Goal: Transaction & Acquisition: Purchase product/service

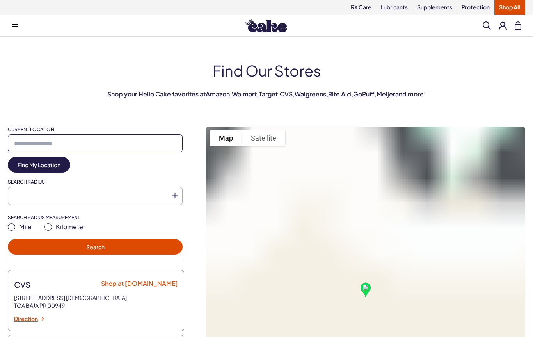
click at [151, 144] on input "Current Location" at bounding box center [95, 143] width 175 height 18
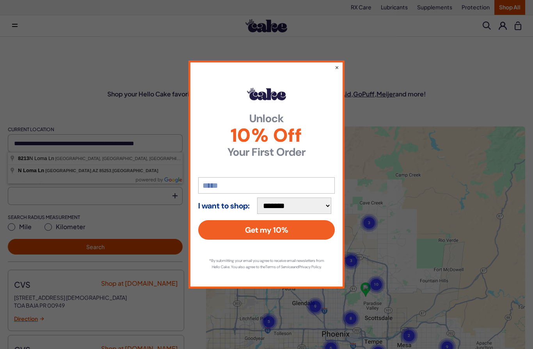
click at [338, 63] on button "×" at bounding box center [337, 67] width 4 height 8
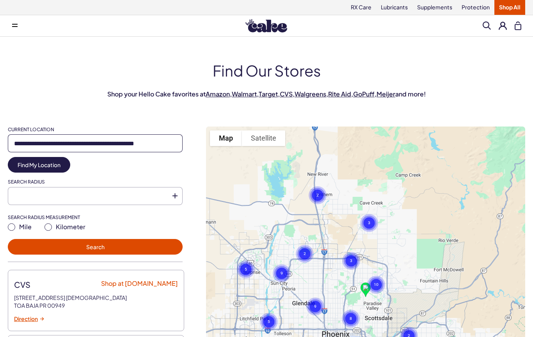
click at [172, 143] on input "**********" at bounding box center [95, 143] width 175 height 18
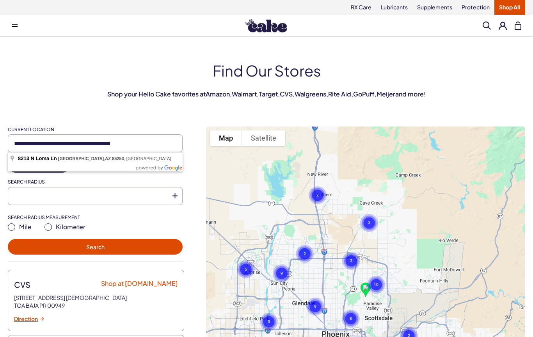
type input "**********"
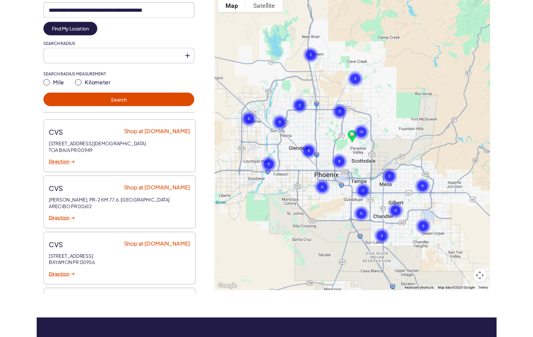
scroll to position [4, 0]
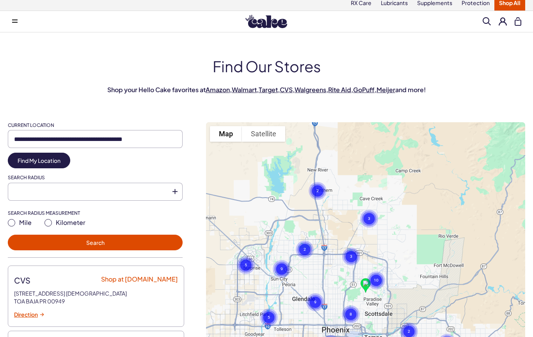
click at [155, 239] on button "Search" at bounding box center [95, 243] width 175 height 16
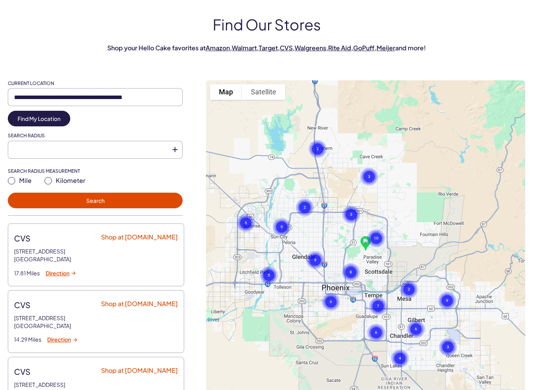
scroll to position [0, 0]
click at [201, 148] on div "**********" at bounding box center [267, 252] width 518 height 345
click at [169, 151] on button at bounding box center [175, 150] width 16 height 18
click at [175, 149] on icon at bounding box center [175, 149] width 5 height 5
type input "**"
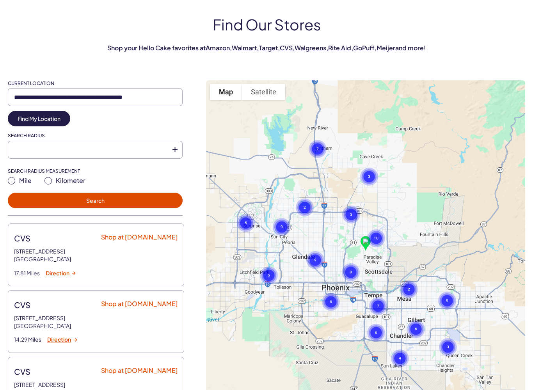
click at [131, 201] on button "Search" at bounding box center [95, 201] width 175 height 16
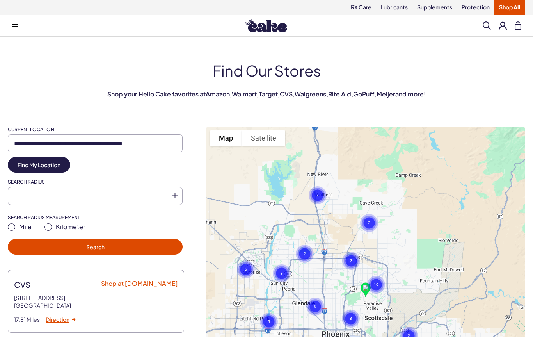
click at [269, 96] on link "Target" at bounding box center [268, 94] width 19 height 8
click at [242, 96] on link "Walmart" at bounding box center [244, 94] width 25 height 8
click at [362, 9] on link "RX Care" at bounding box center [361, 7] width 30 height 15
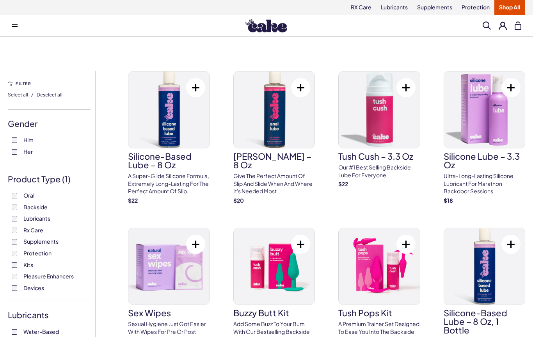
click at [37, 207] on span "Backside" at bounding box center [35, 207] width 24 height 10
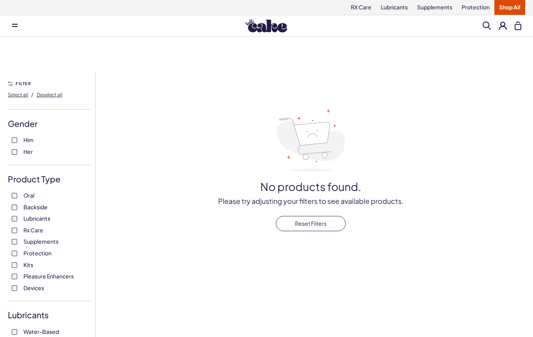
click at [16, 97] on span "Select all" at bounding box center [18, 95] width 20 height 6
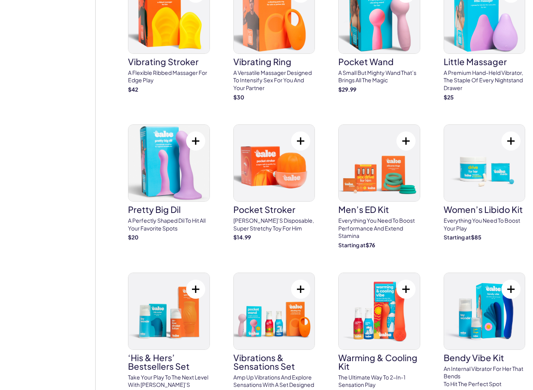
scroll to position [2305, 0]
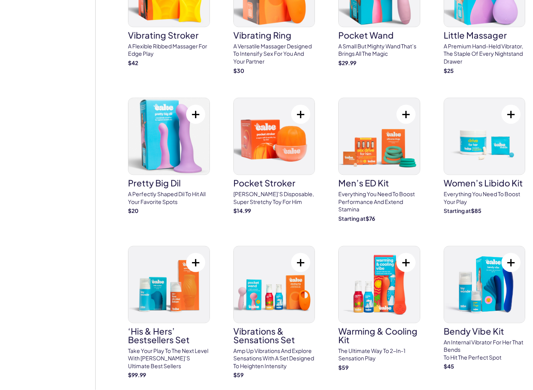
click at [169, 115] on img at bounding box center [168, 136] width 81 height 77
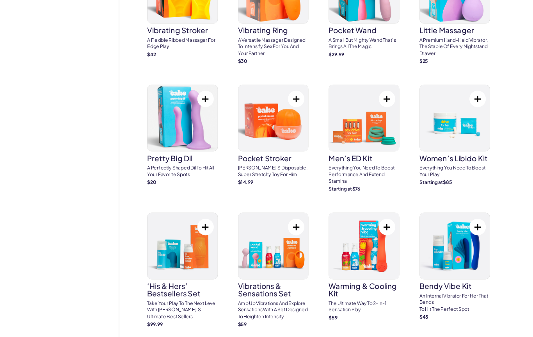
scroll to position [2327, 0]
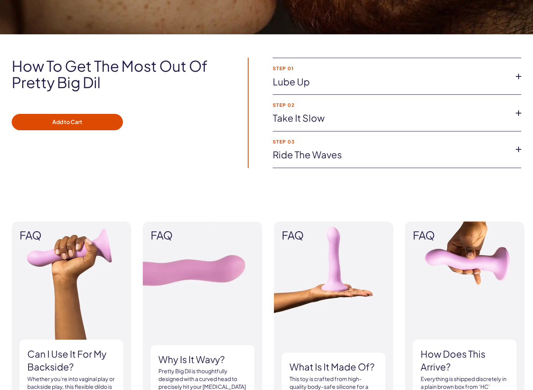
scroll to position [533, 0]
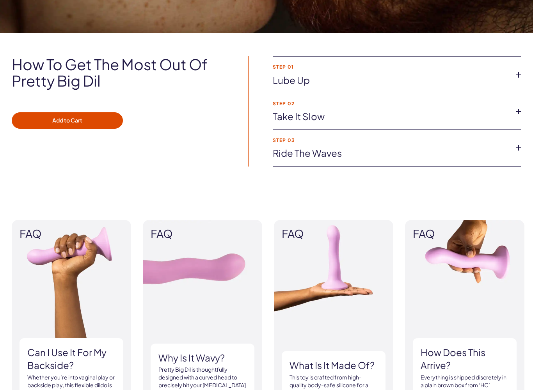
click at [513, 77] on icon at bounding box center [519, 75] width 12 height 12
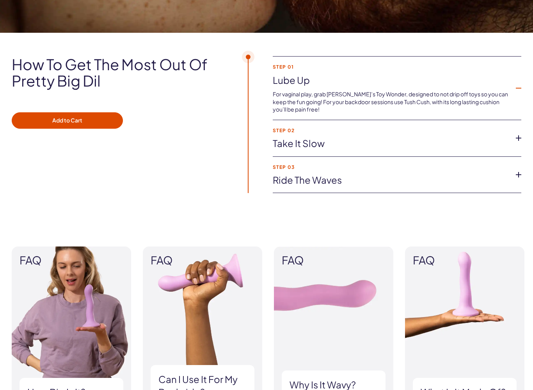
click at [520, 135] on icon at bounding box center [519, 138] width 12 height 12
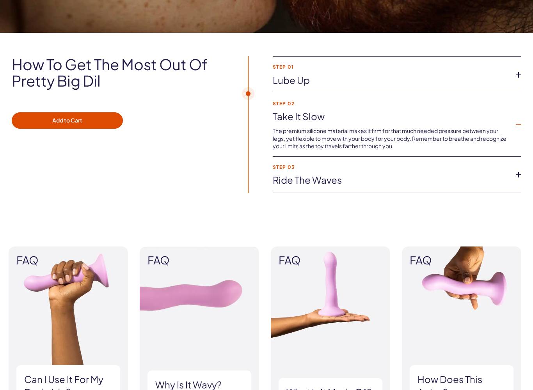
click at [516, 171] on icon at bounding box center [519, 175] width 12 height 12
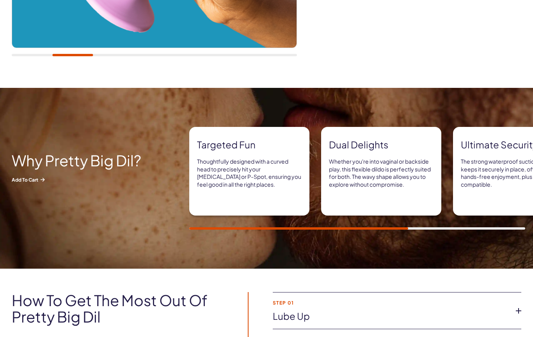
scroll to position [292, 0]
